Goal: Find specific page/section: Find specific page/section

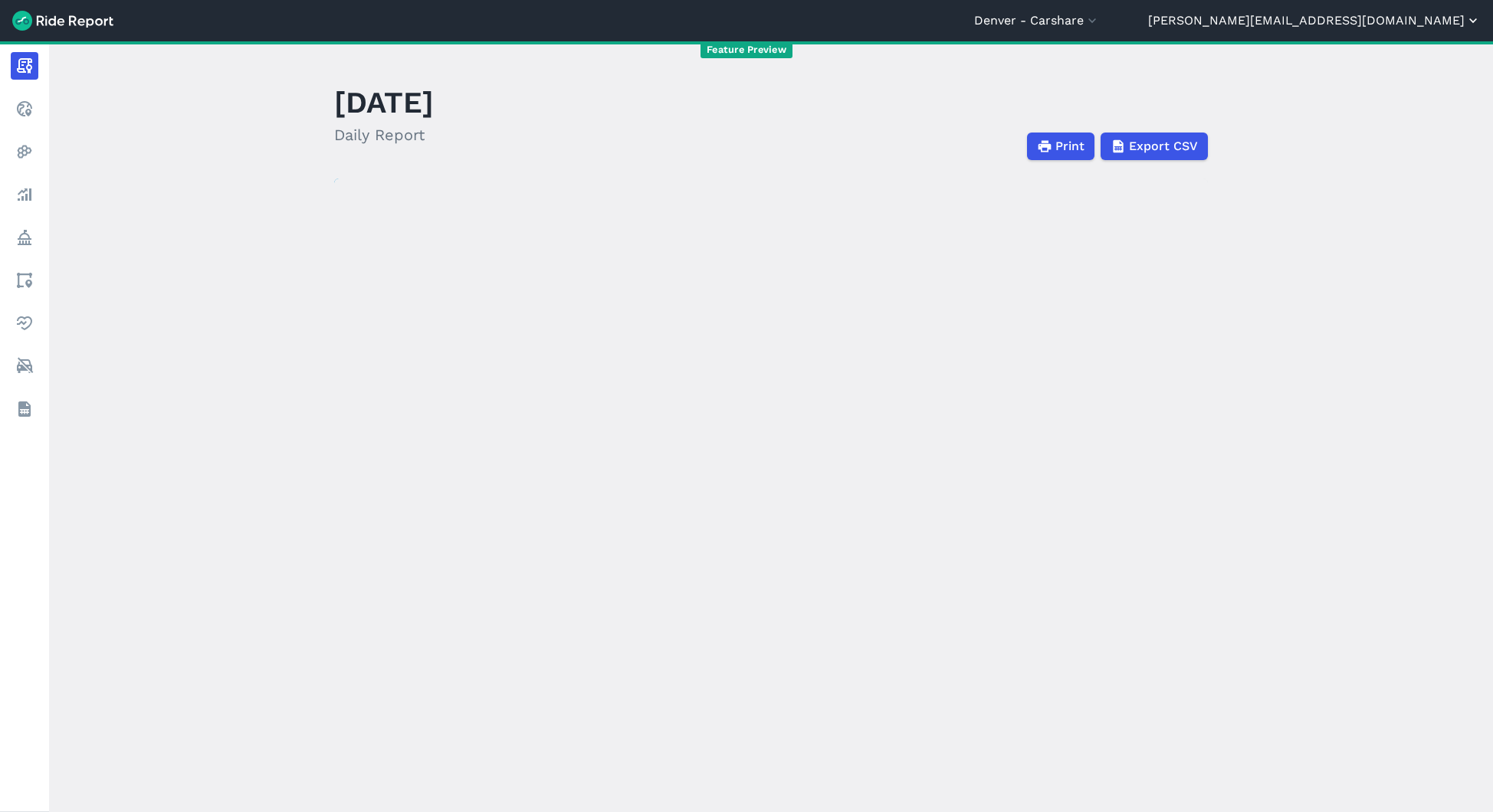
click at [1428, 23] on button "[PERSON_NAME][EMAIL_ADDRESS][DOMAIN_NAME]" at bounding box center [1314, 20] width 332 height 19
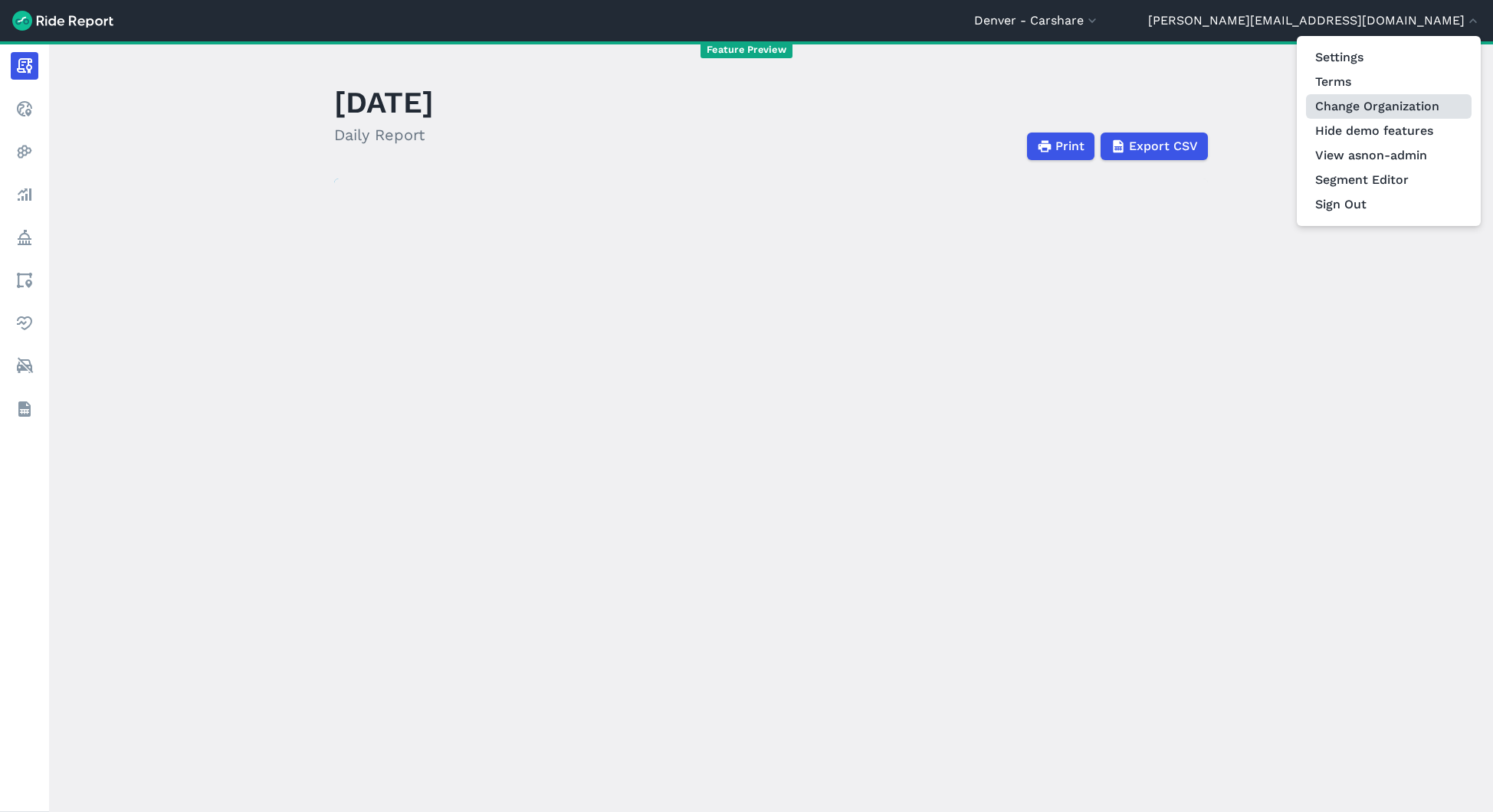
click at [1388, 100] on link "Change Organization" at bounding box center [1388, 106] width 165 height 24
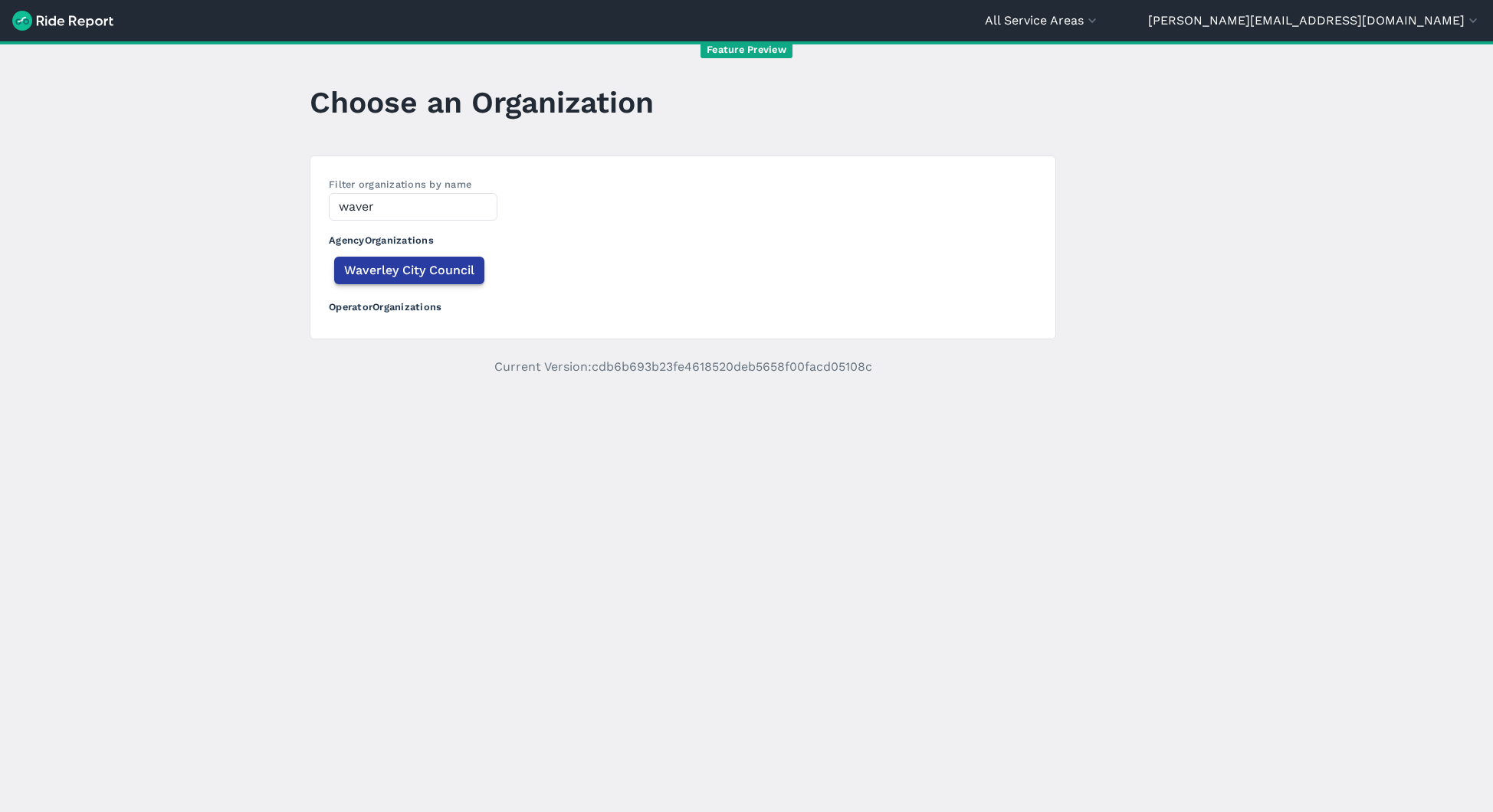
type input "waver"
click at [429, 265] on span "Waverley City Council" at bounding box center [409, 270] width 130 height 19
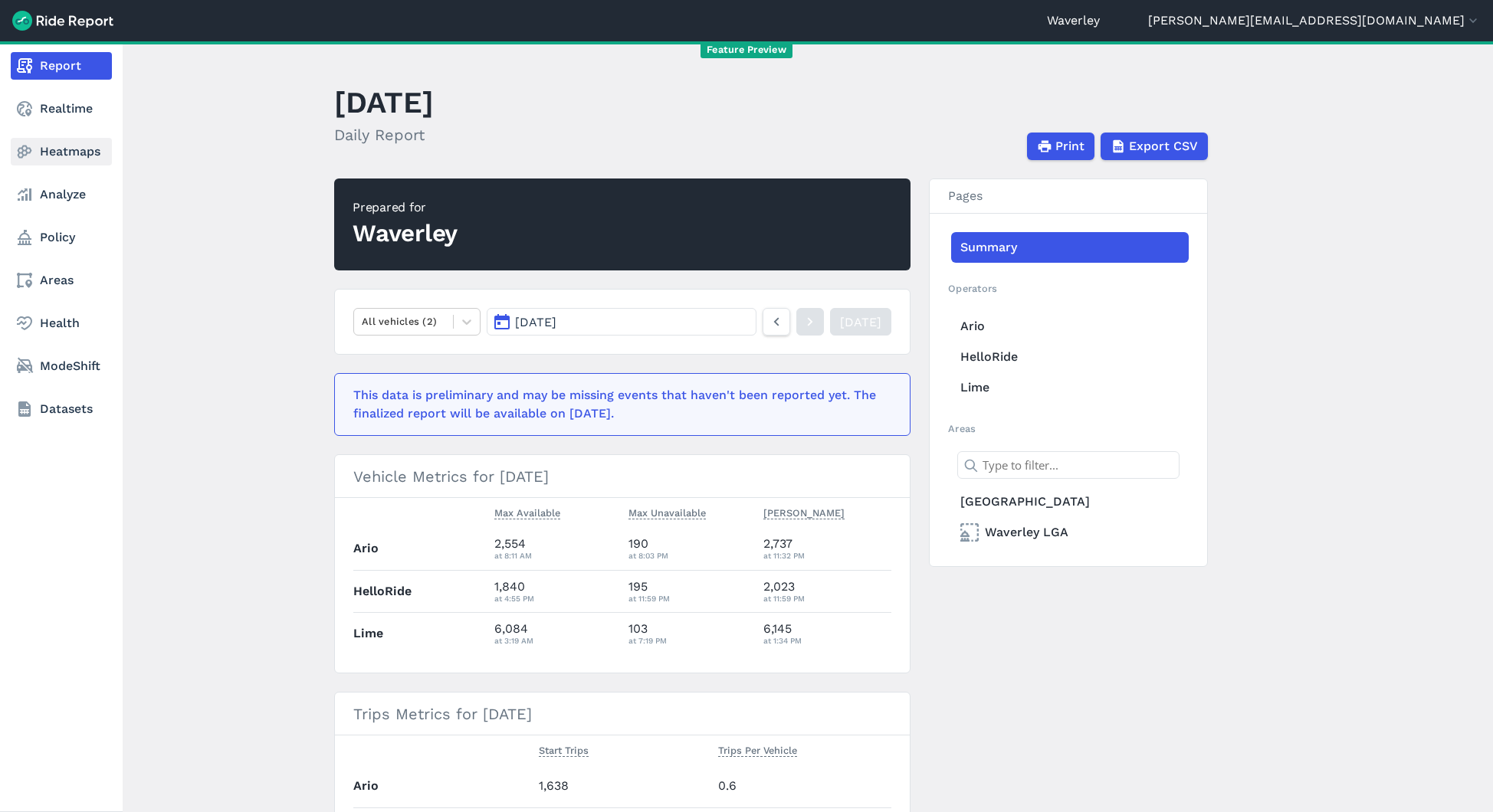
click at [57, 158] on link "Heatmaps" at bounding box center [61, 152] width 101 height 28
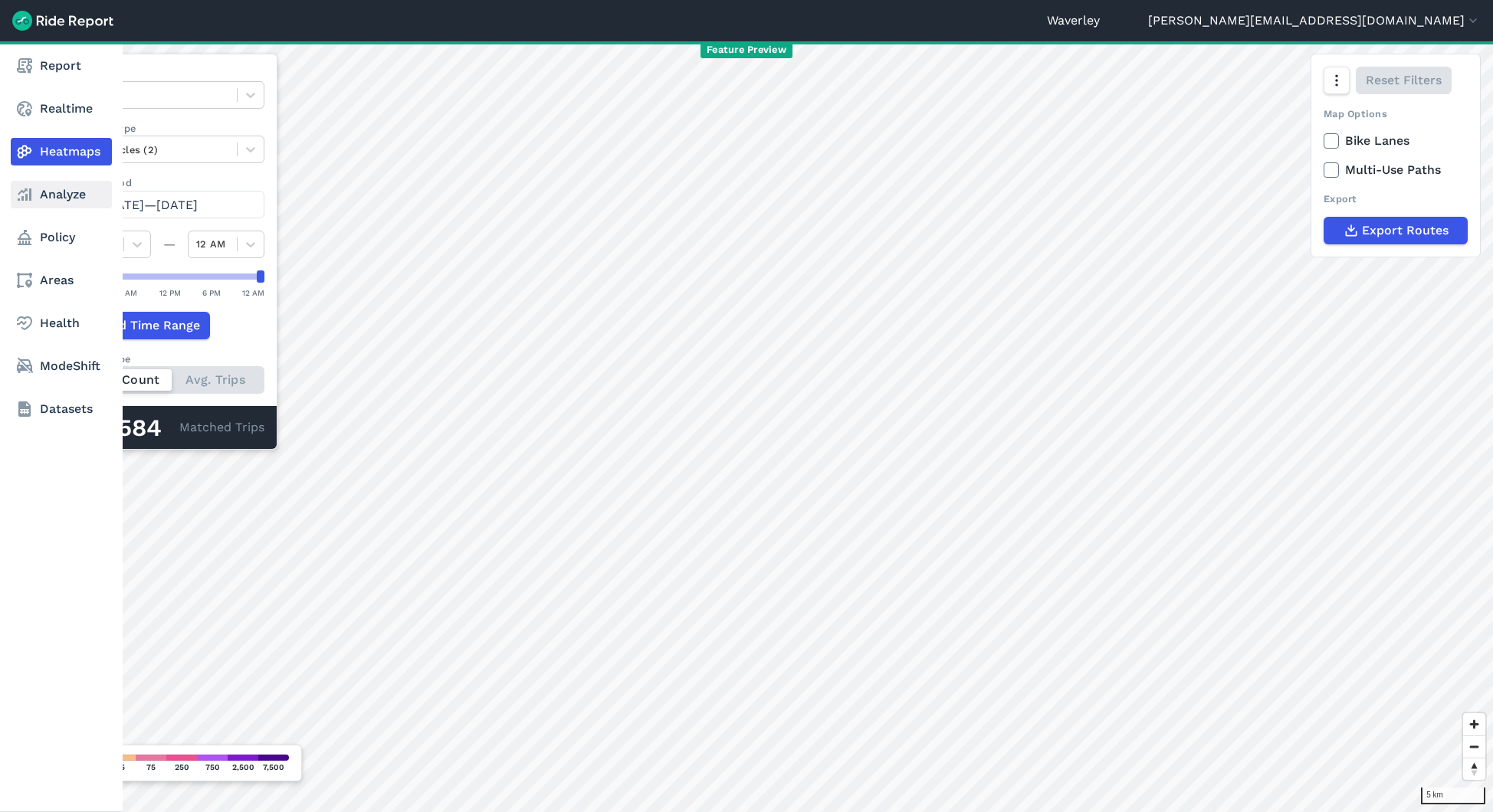
click at [62, 189] on link "Analyze" at bounding box center [61, 194] width 101 height 28
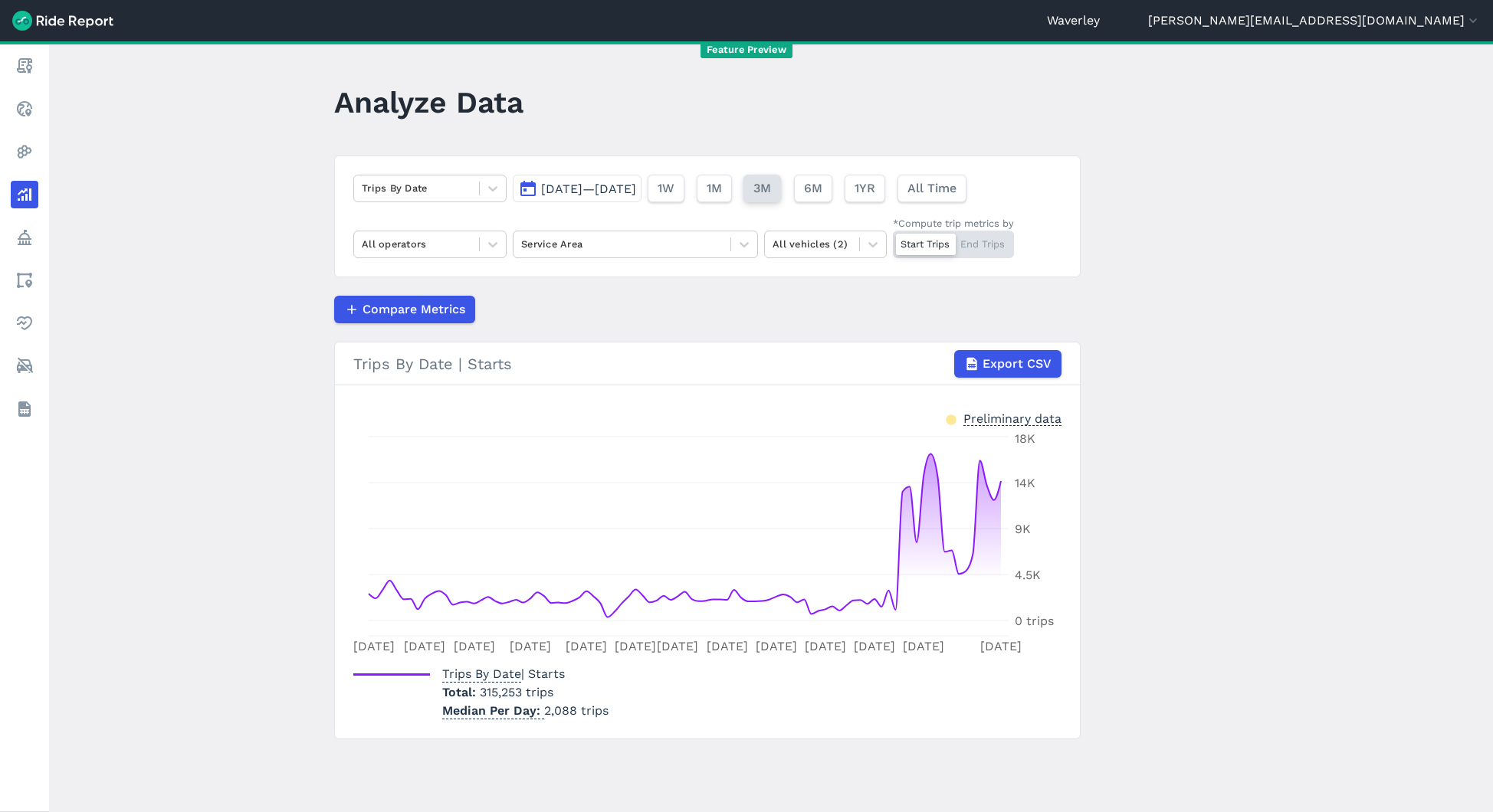
click at [771, 186] on span "3M" at bounding box center [762, 188] width 18 height 19
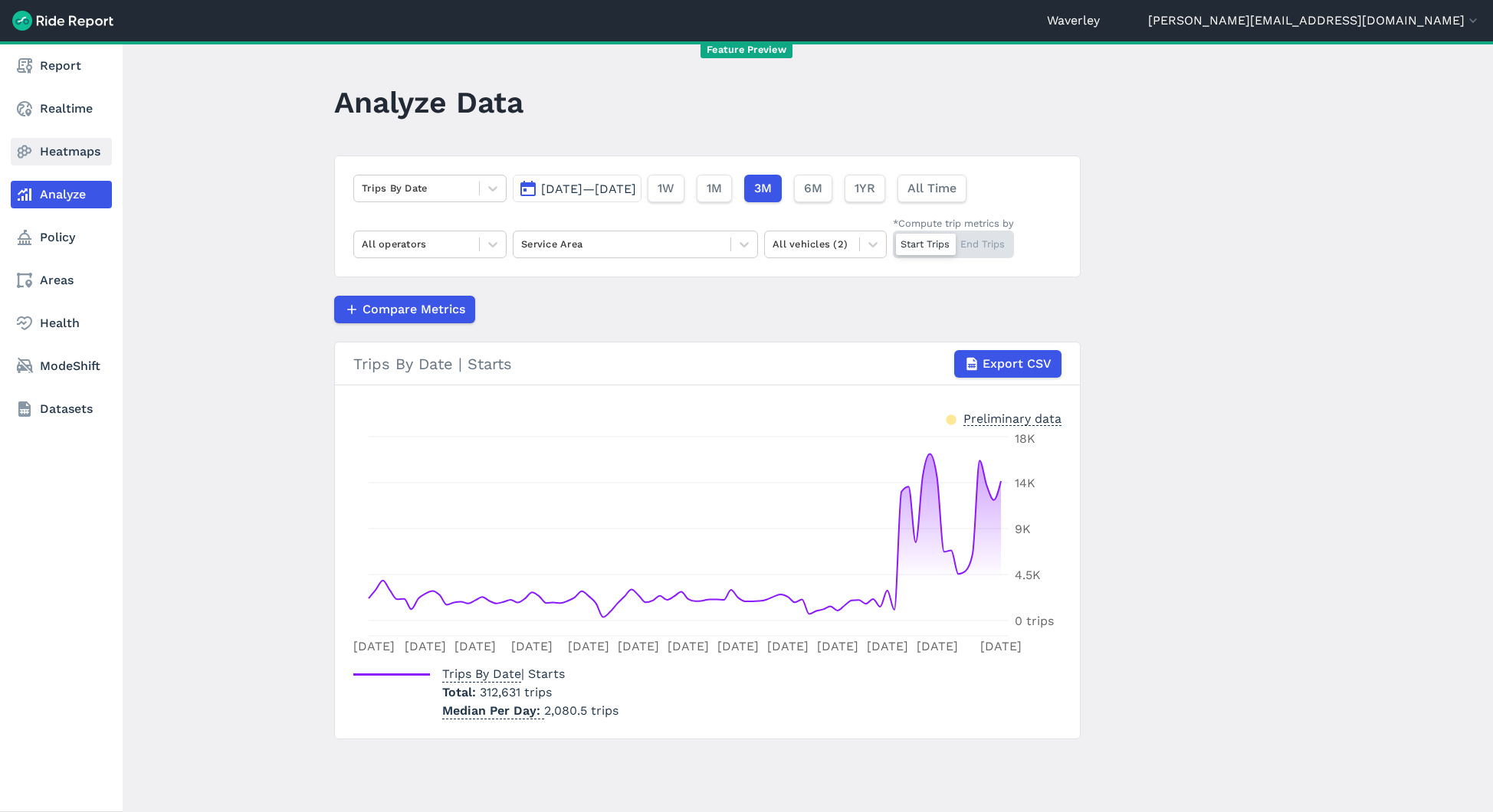
click at [39, 152] on link "Heatmaps" at bounding box center [61, 152] width 101 height 28
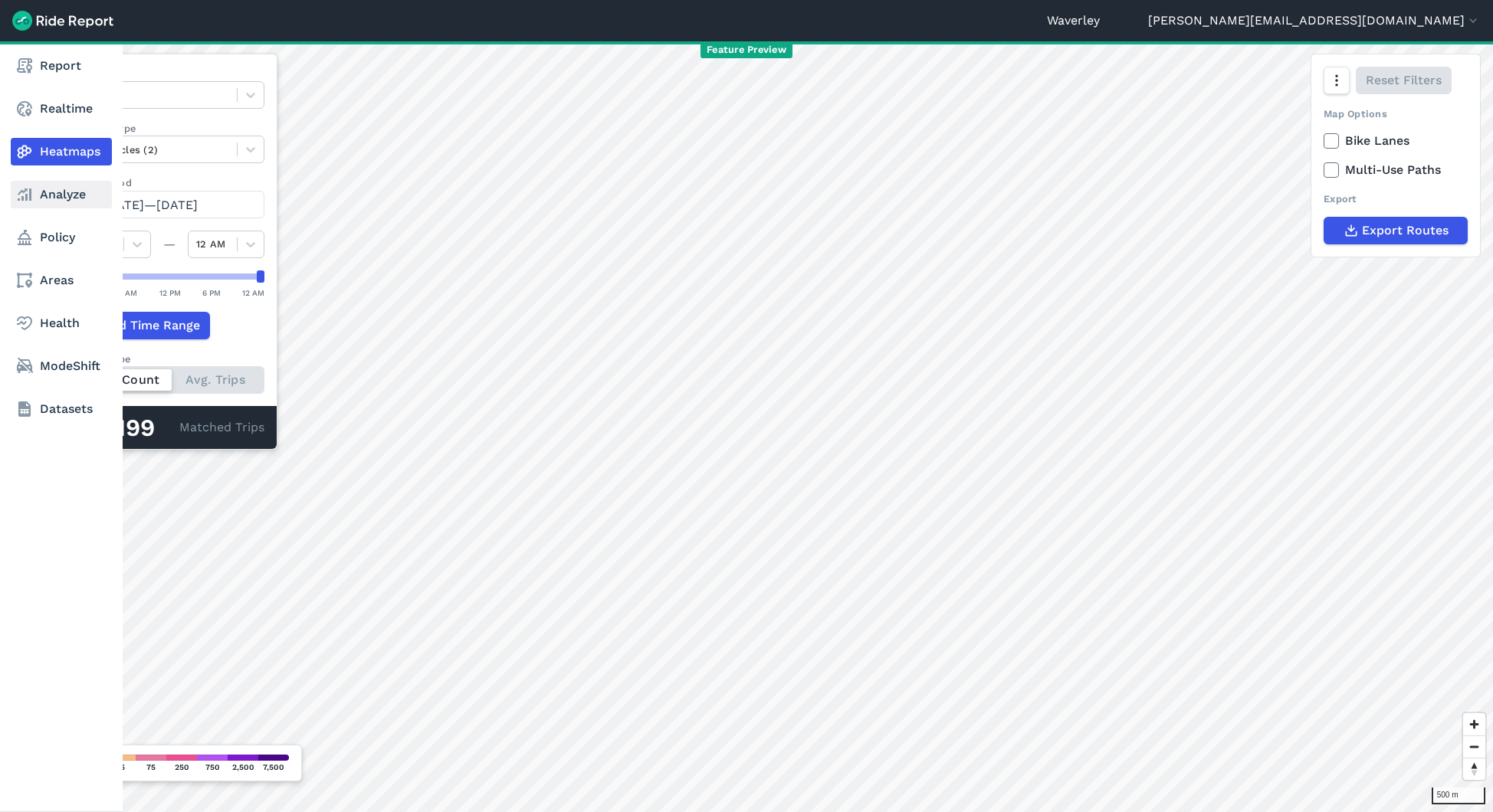
click at [32, 192] on icon at bounding box center [24, 194] width 19 height 19
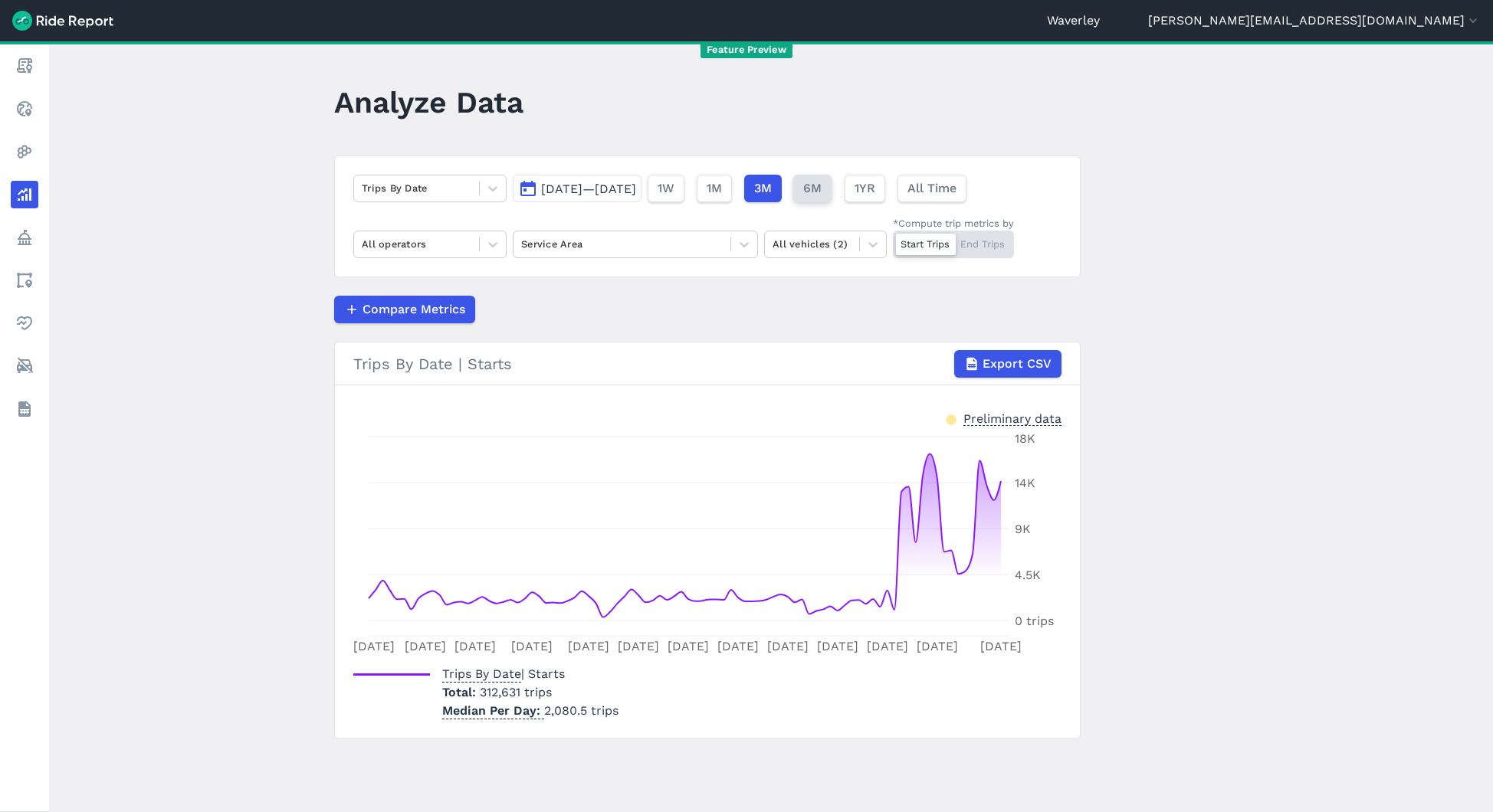
click at [822, 180] on span "6M" at bounding box center [812, 188] width 19 height 19
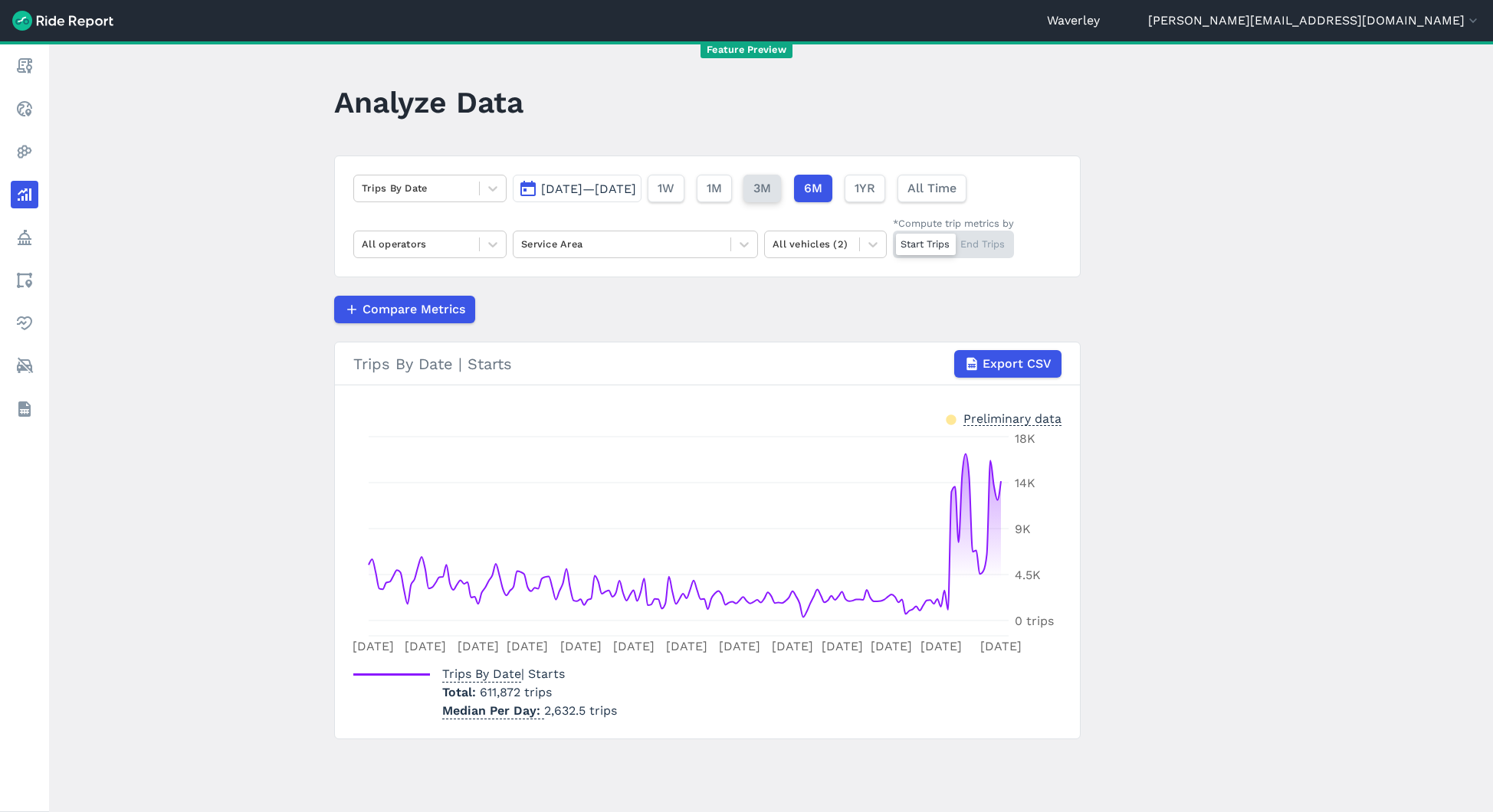
click at [771, 193] on span "3M" at bounding box center [762, 188] width 18 height 19
